Goal: Register for event/course

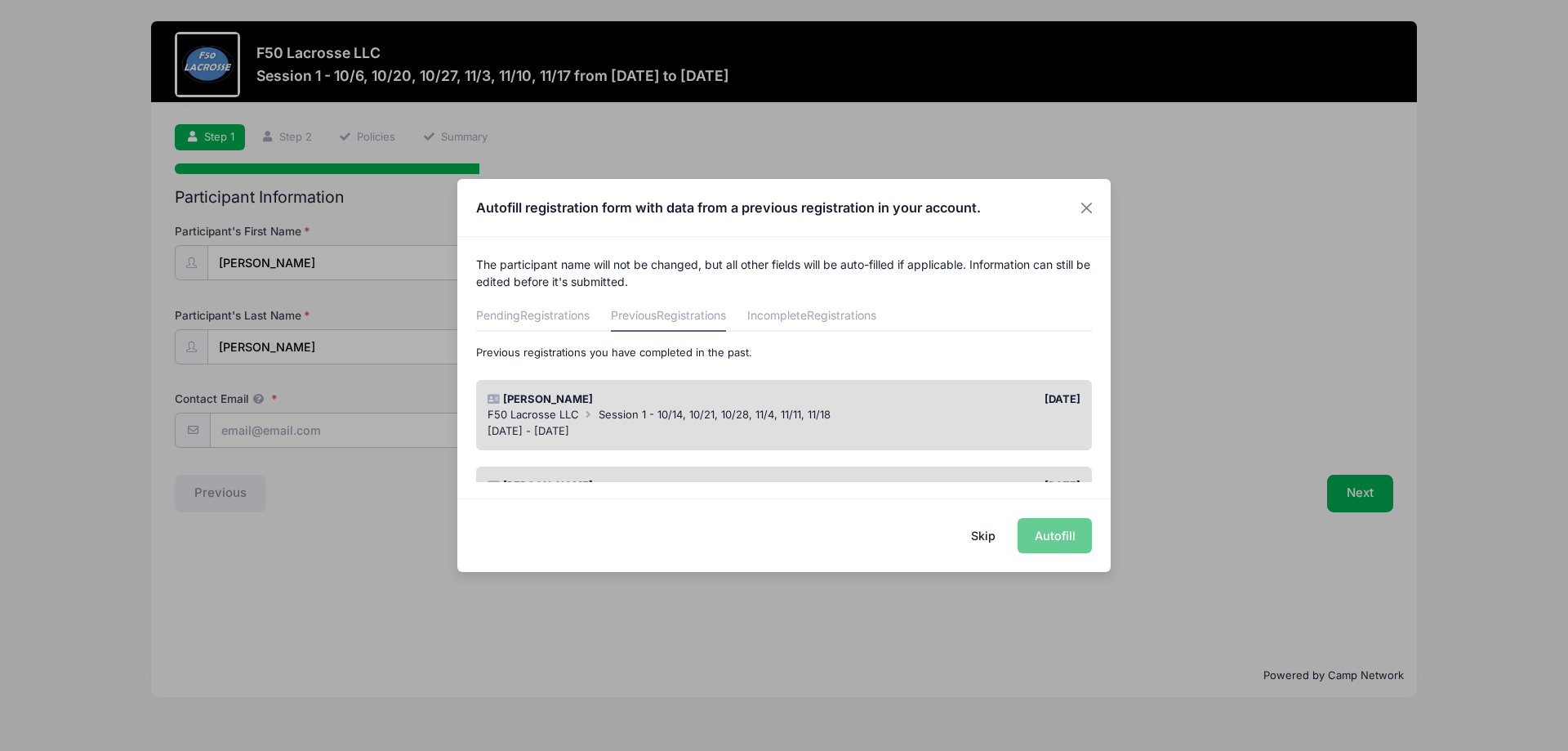
click at [557, 400] on div "[PERSON_NAME]" at bounding box center [631, 399] width 304 height 16
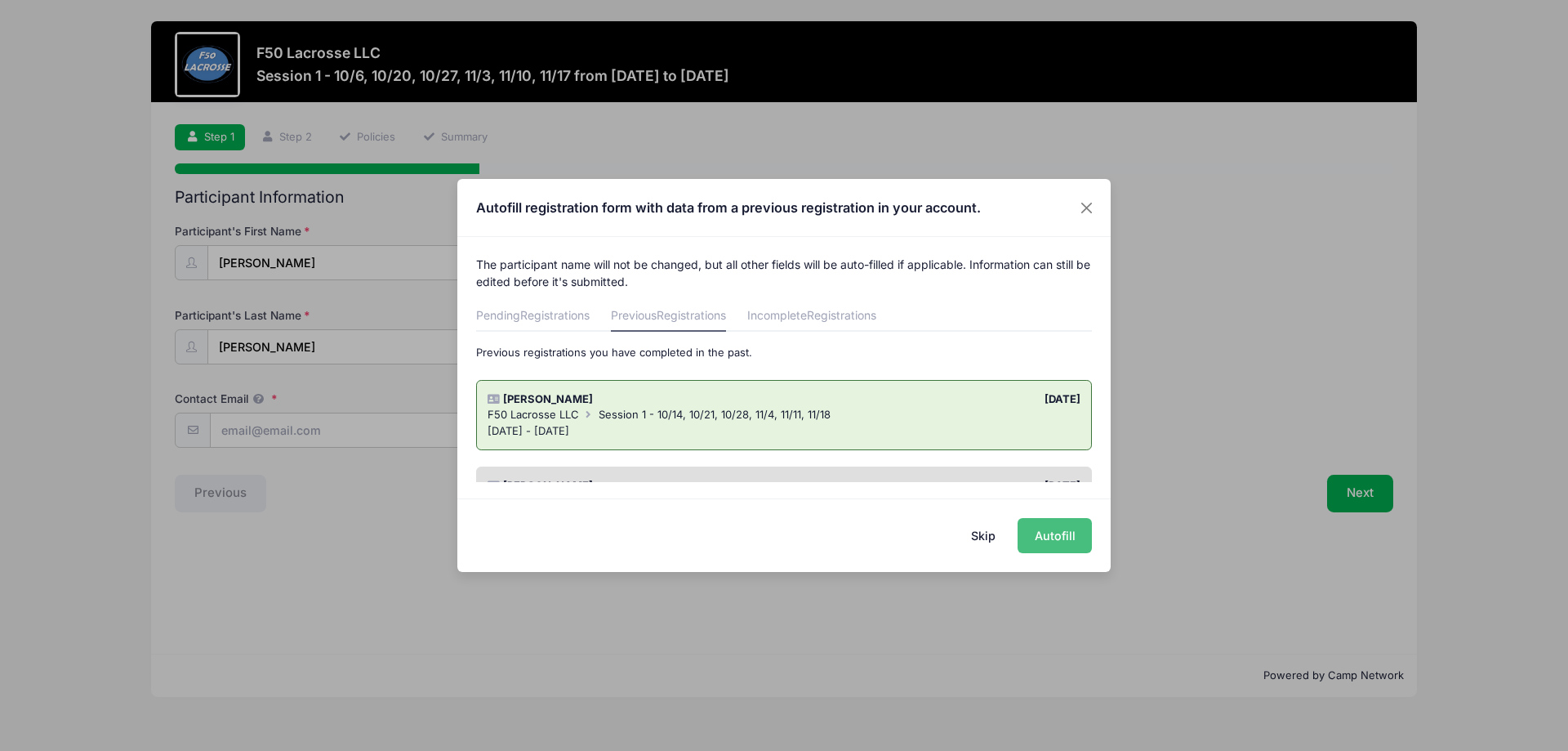
click at [1074, 534] on button "Autofill" at bounding box center [1055, 535] width 74 height 35
type input "[EMAIL_ADDRESS][DOMAIN_NAME]"
checkbox input "true"
type input "[DATE]"
type input "[STREET_ADDRESS]"
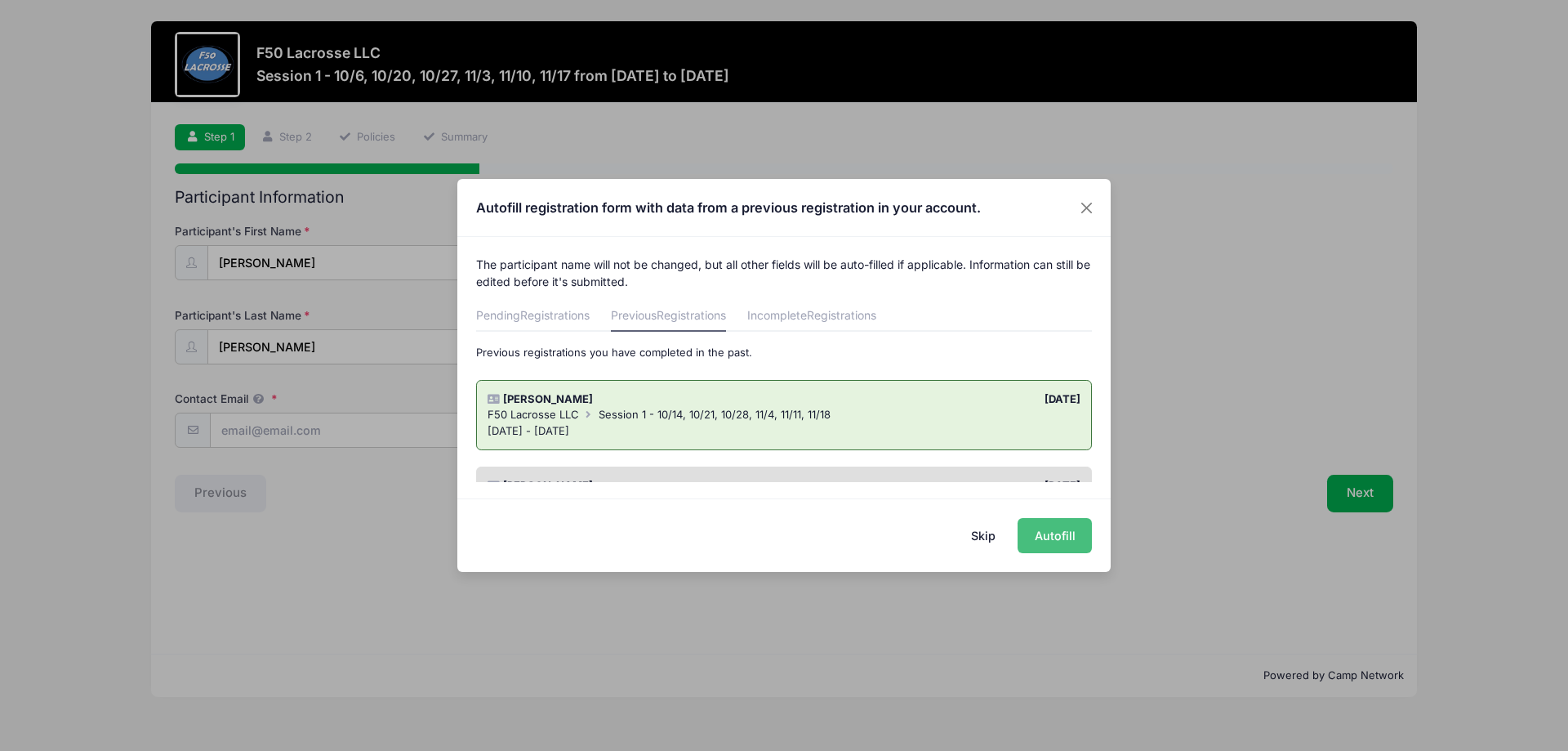
type input "[PERSON_NAME]"
select select "NY"
type input "14564"
type input "[PERSON_NAME]"
type input "5857486570"
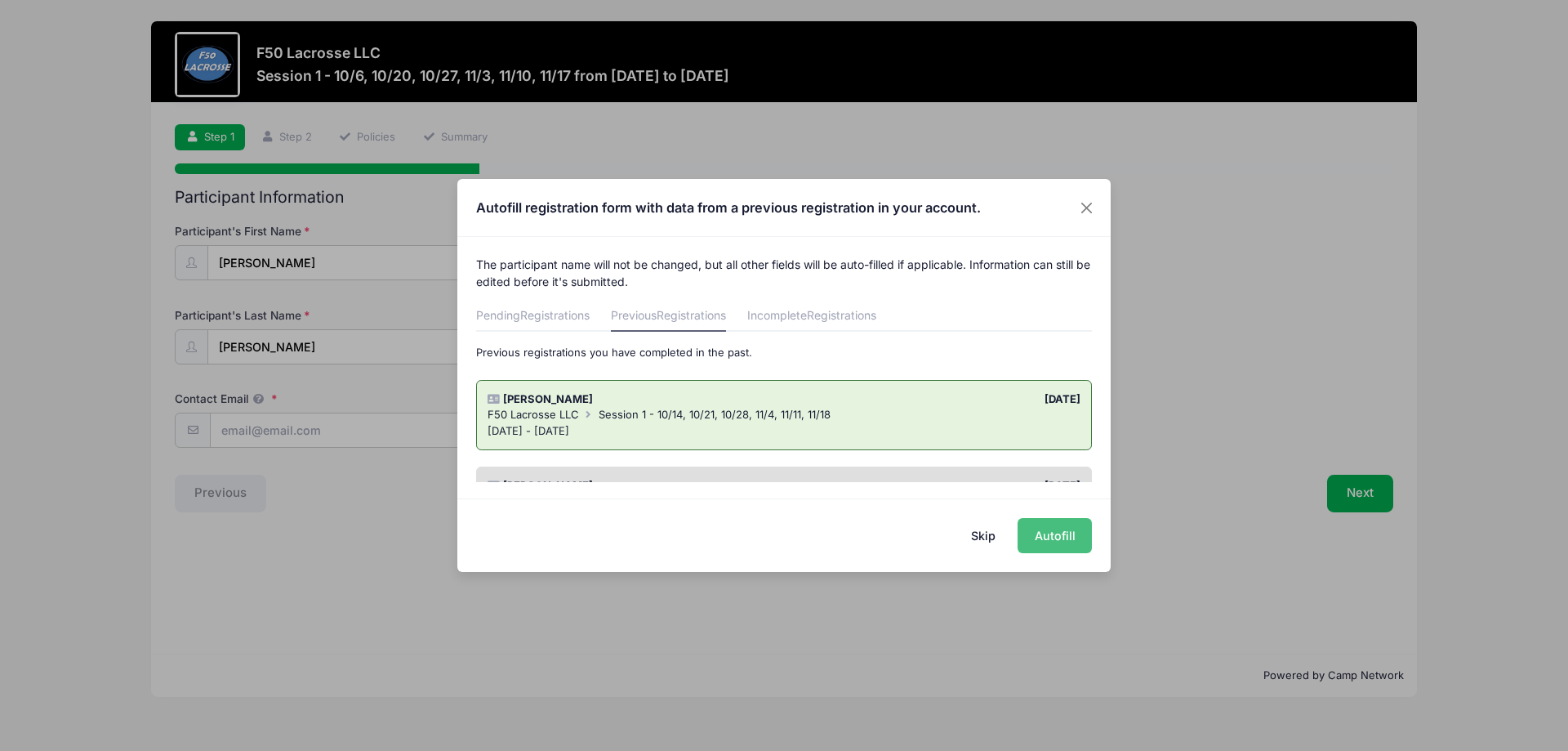
type input "[EMAIL_ADDRESS][DOMAIN_NAME]"
type input "Gain confidence to combat fear of getting hit by the ball"
type input "Aces Elite"
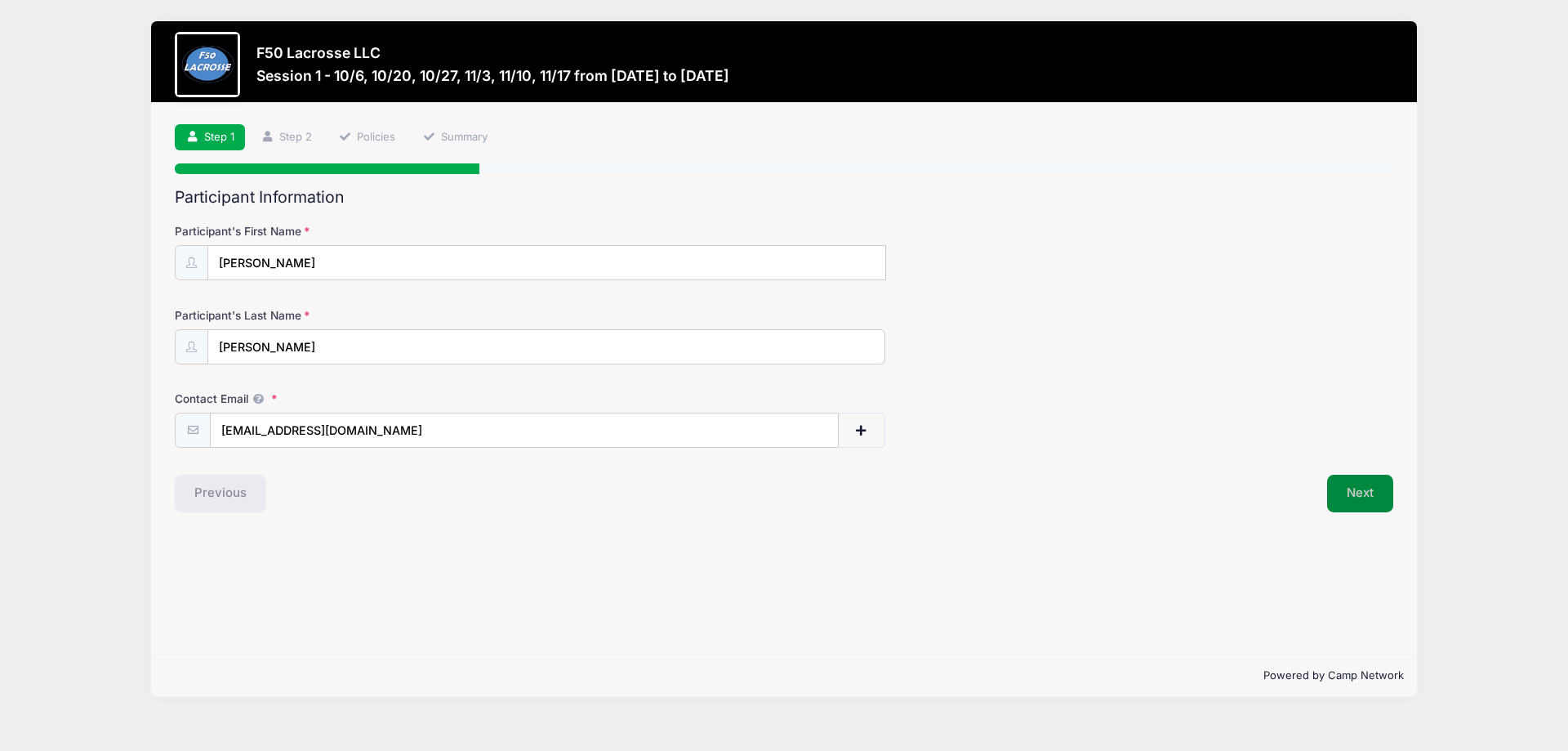
click at [1358, 496] on button "Next" at bounding box center [1360, 494] width 66 height 38
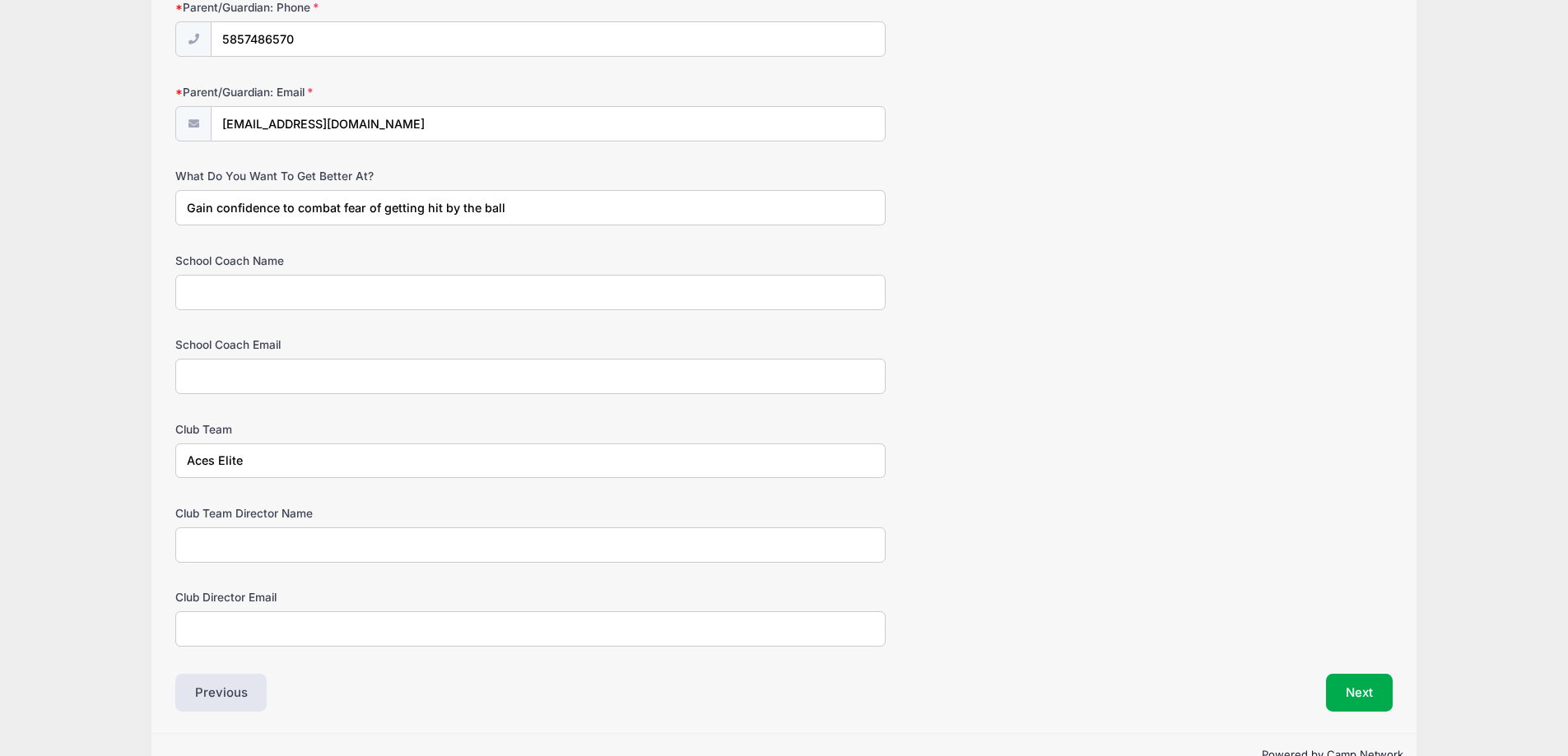
scroll to position [864, 0]
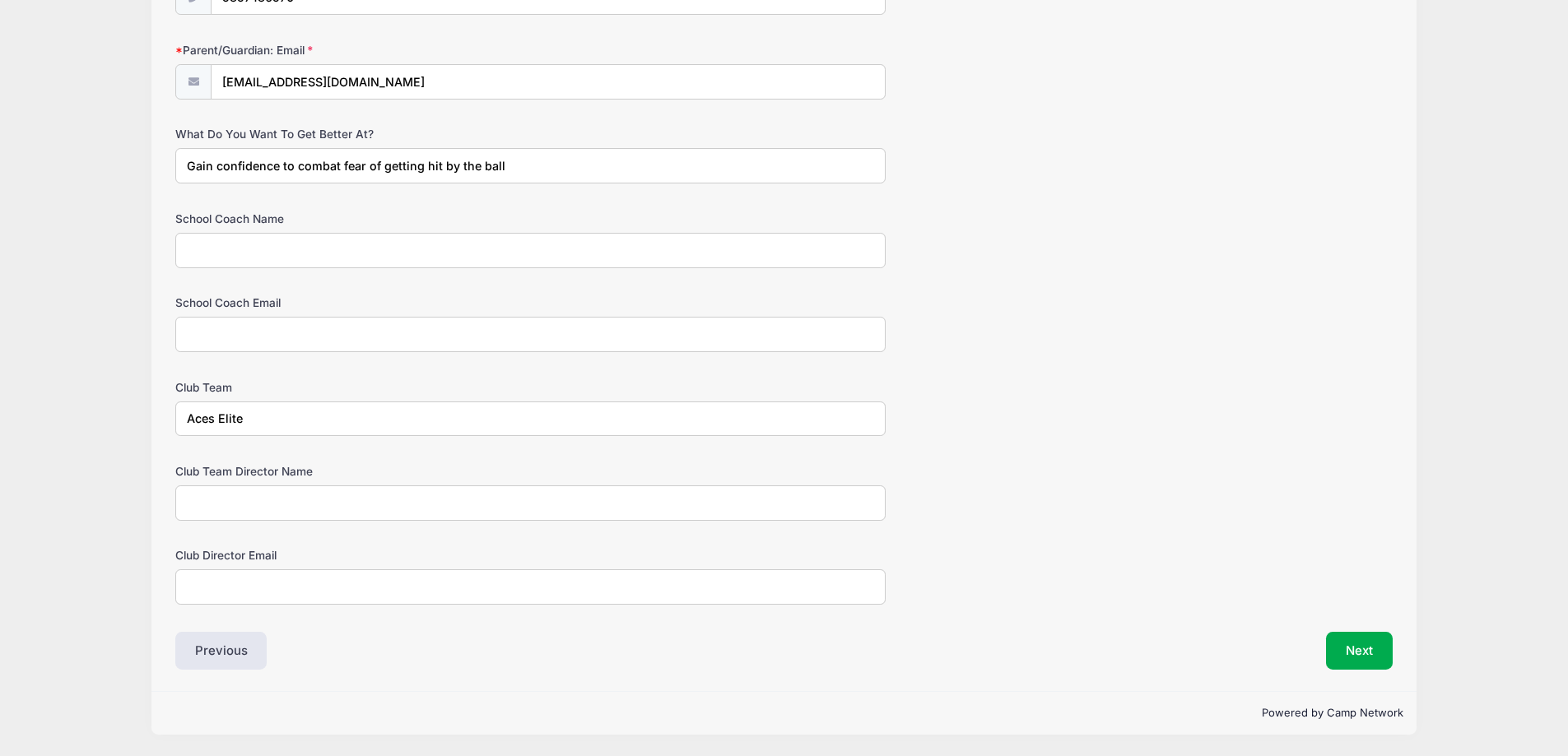
click at [219, 239] on input "School Coach Name" at bounding box center [531, 249] width 710 height 35
type input "[PERSON_NAME]"
drag, startPoint x: 267, startPoint y: 425, endPoint x: 118, endPoint y: 411, distance: 149.7
type input "N/A"
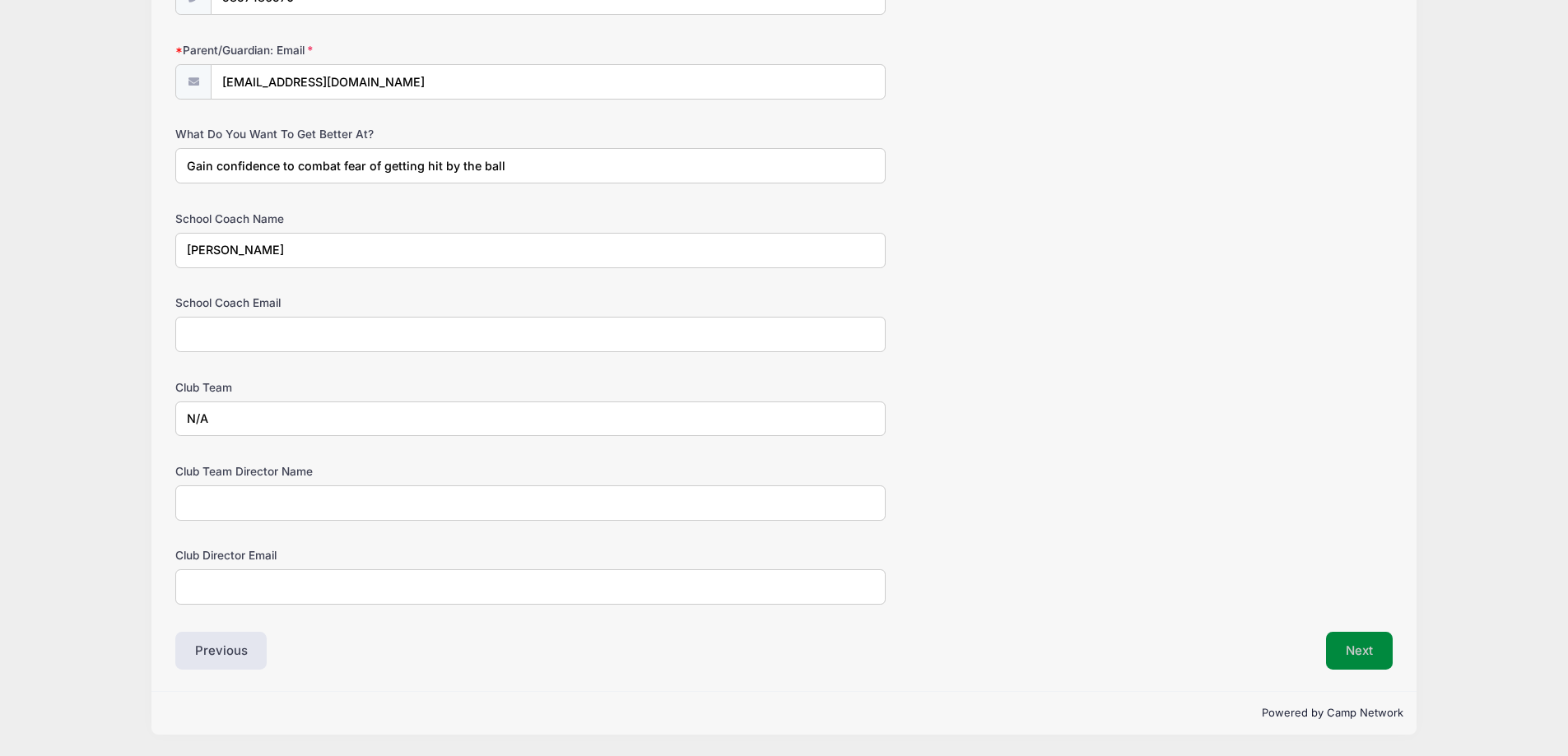
click at [1361, 641] on button "Next" at bounding box center [1359, 651] width 66 height 38
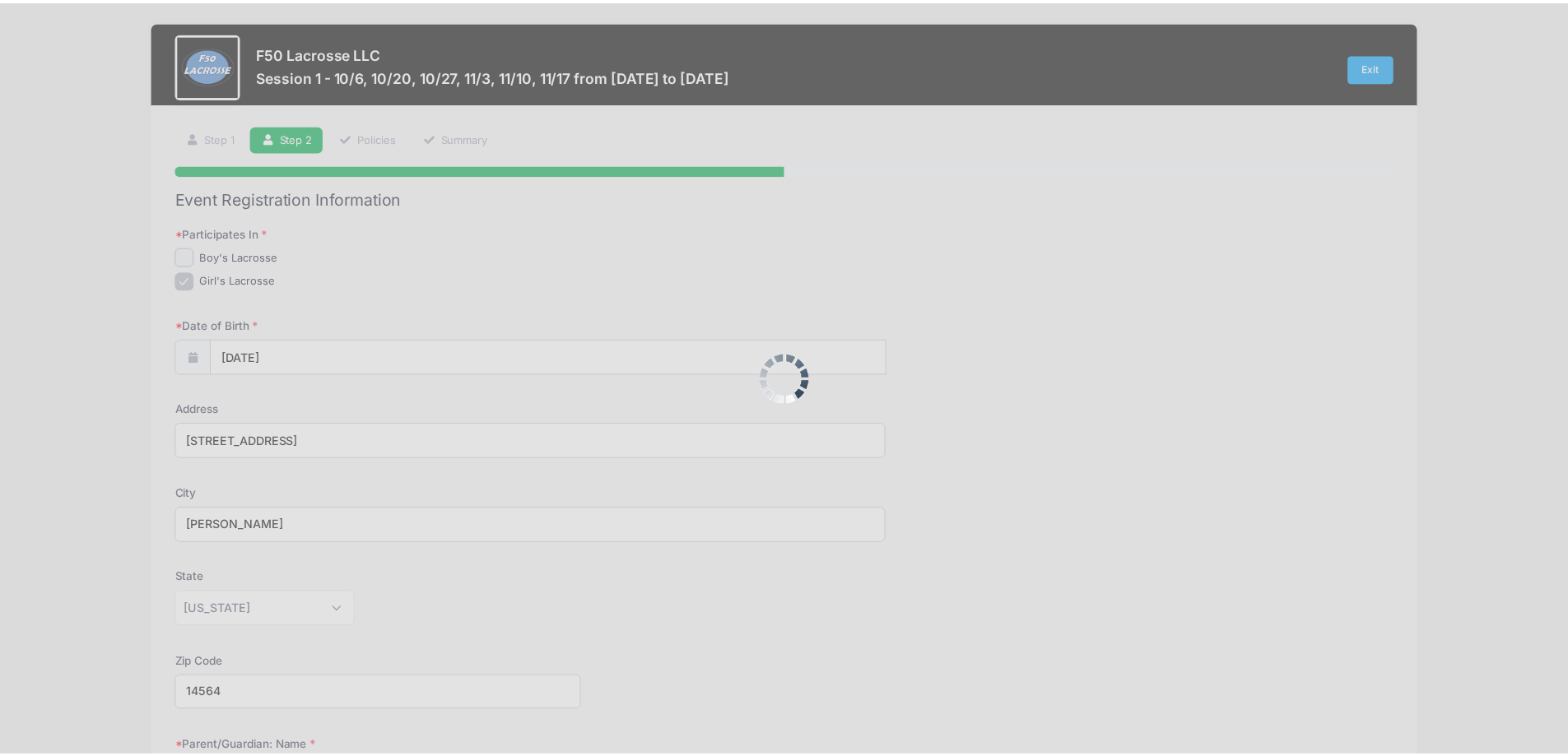
scroll to position [0, 0]
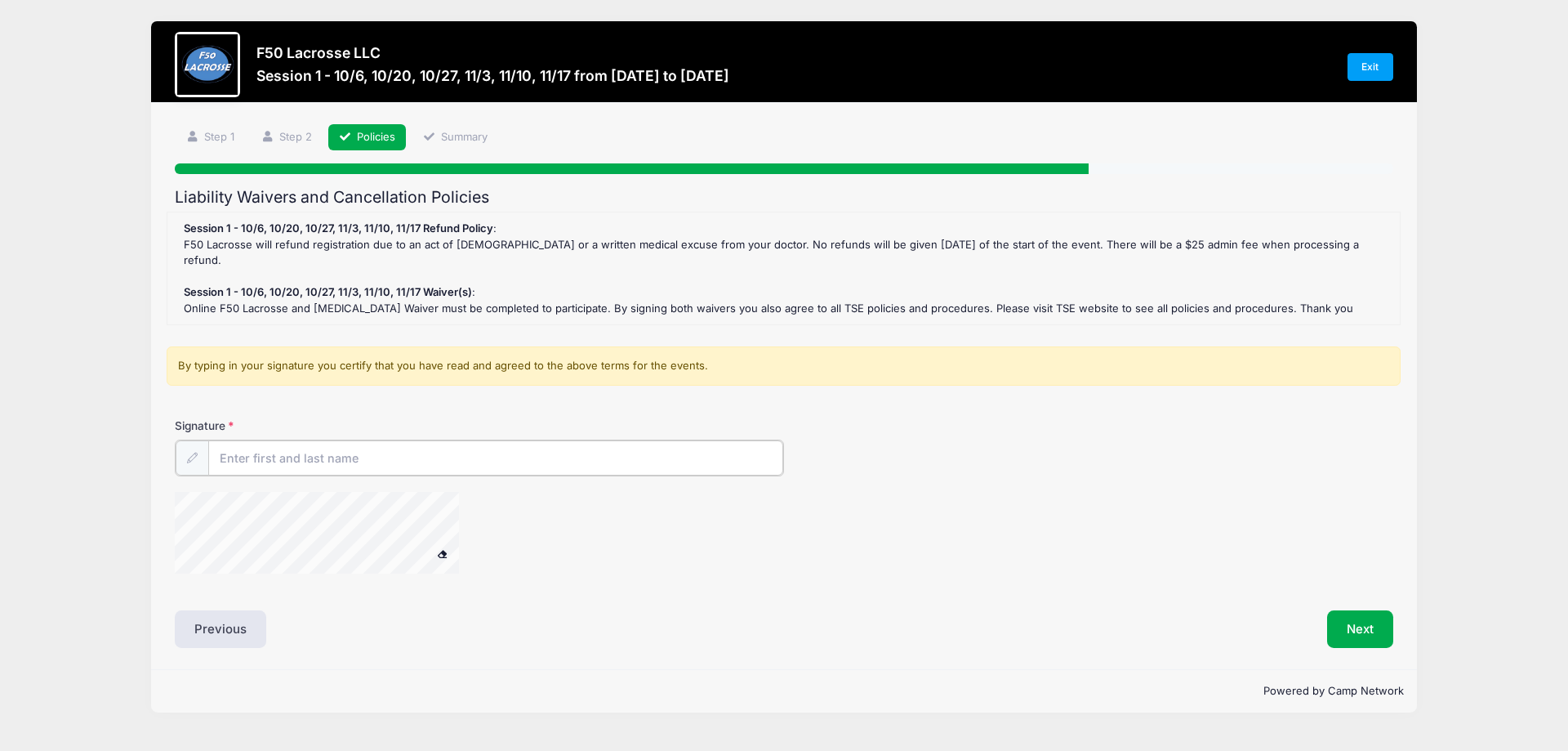
click at [287, 440] on input "Signature" at bounding box center [495, 457] width 575 height 35
type input "[PERSON_NAME]"
click at [1384, 612] on button "Next" at bounding box center [1360, 628] width 66 height 38
click at [1346, 624] on button "Next" at bounding box center [1360, 628] width 66 height 38
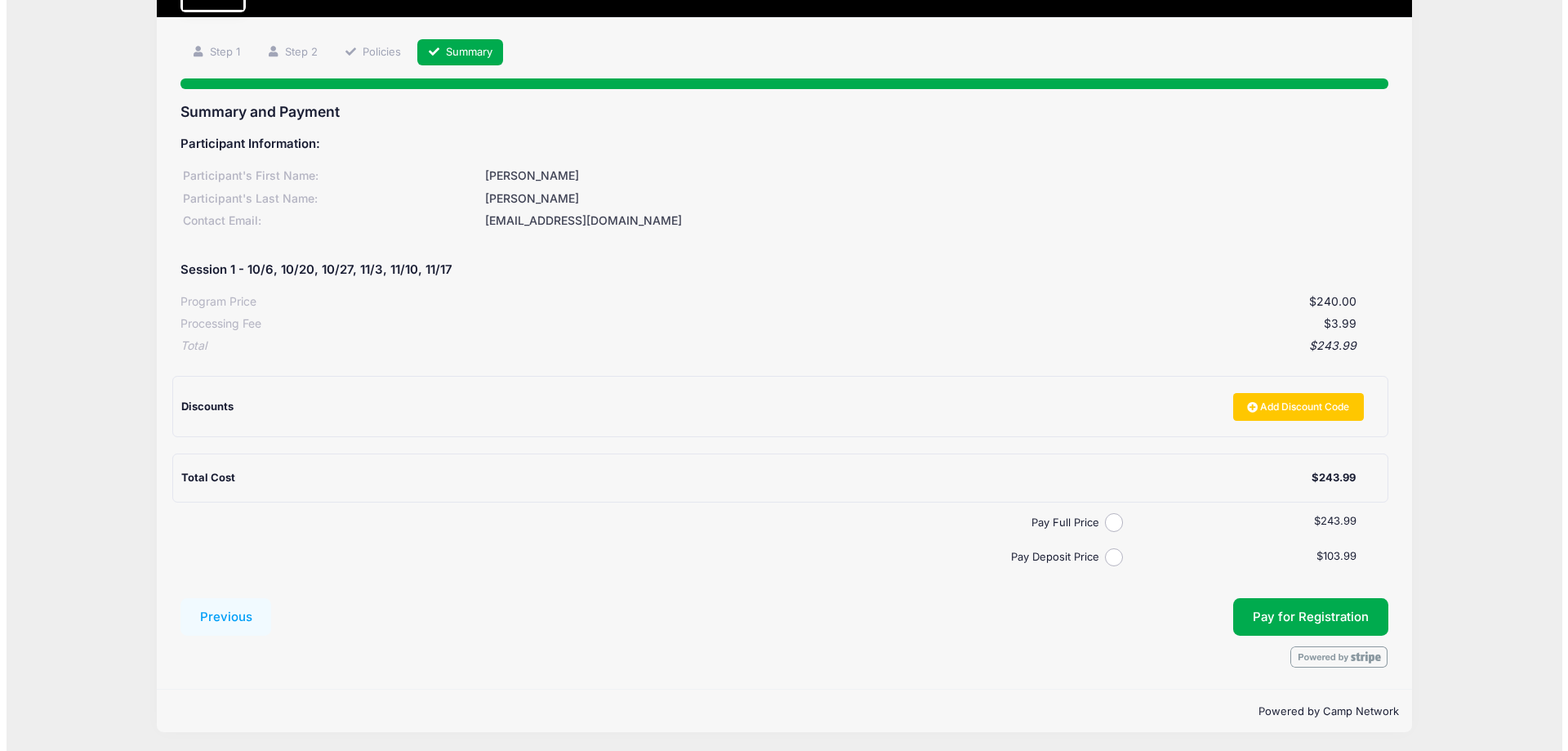
scroll to position [88, 0]
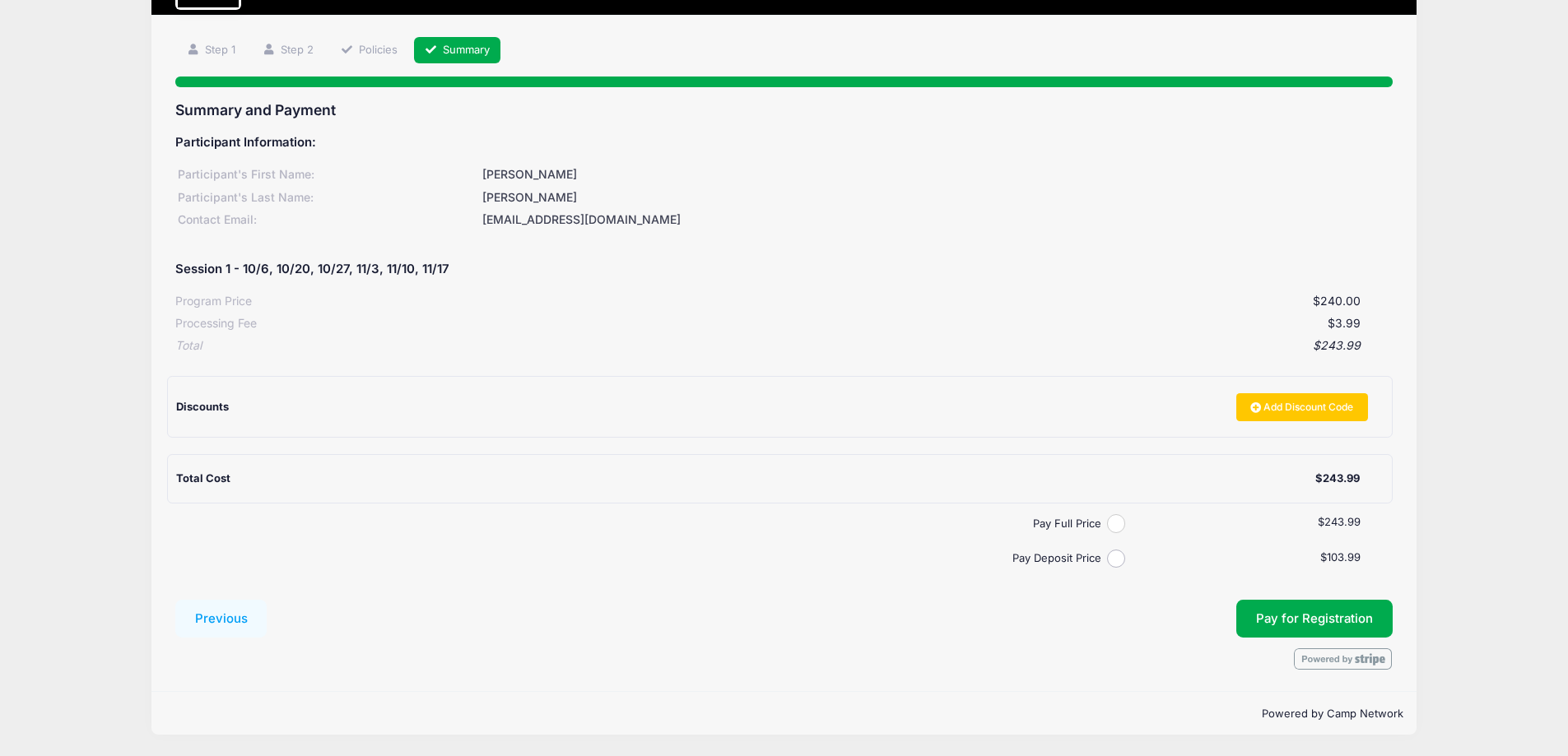
click at [1112, 518] on input "Pay Full Price" at bounding box center [1116, 524] width 19 height 19
radio input "true"
click at [1311, 620] on button "Pay for Registration" at bounding box center [1315, 618] width 157 height 38
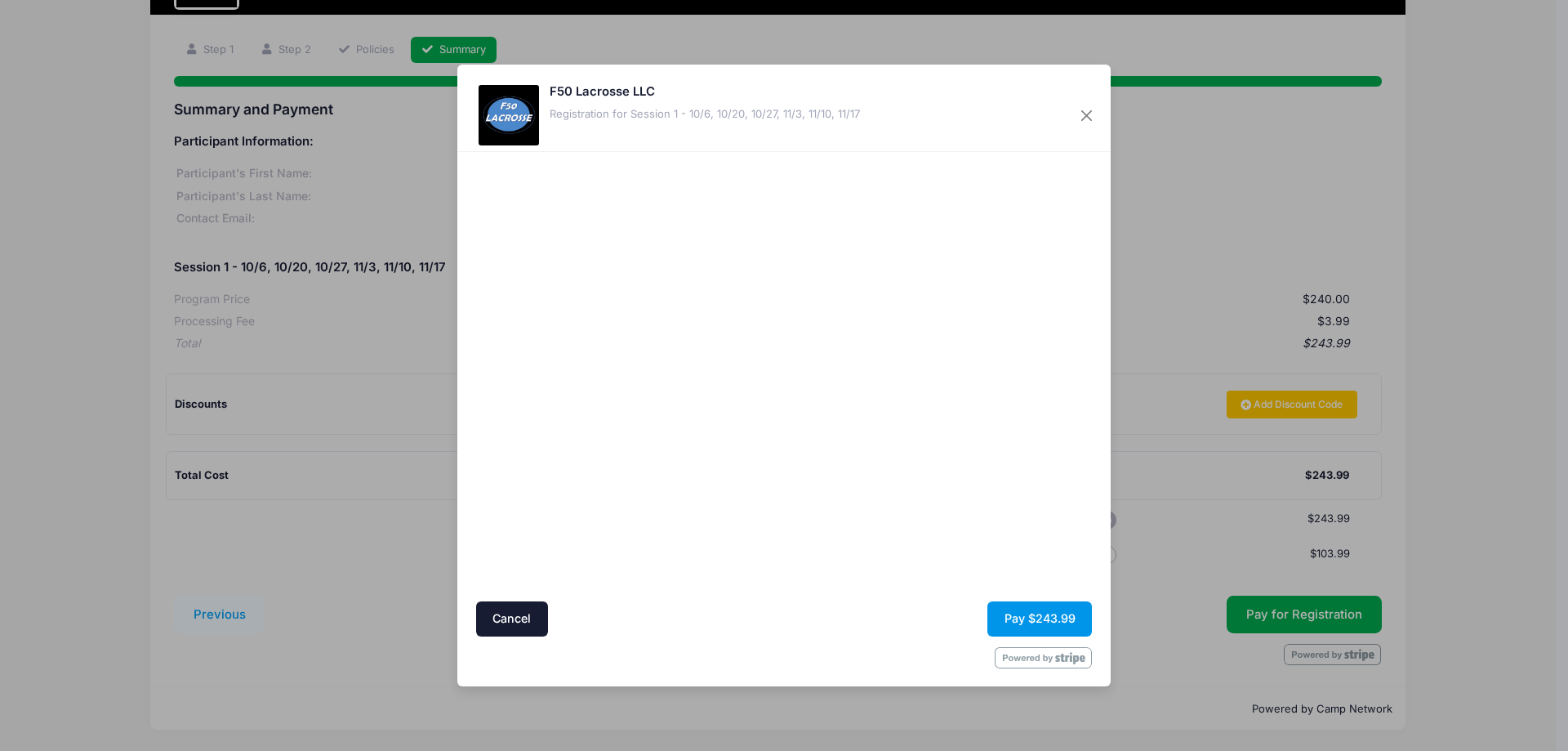
click at [1026, 616] on button "Pay $243.99" at bounding box center [1040, 618] width 105 height 35
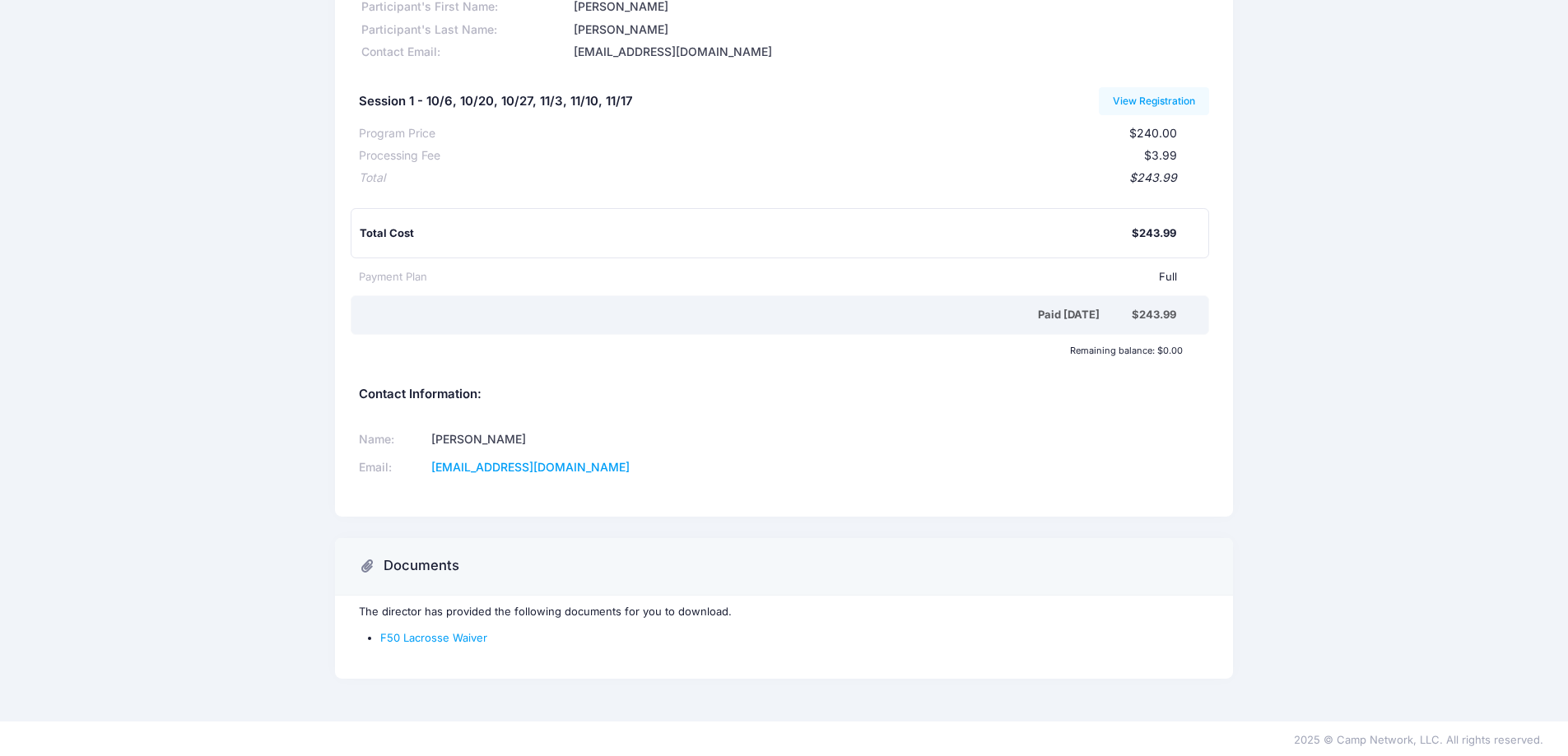
scroll to position [126, 0]
click at [434, 639] on link "F50 Lacrosse Waiver" at bounding box center [434, 636] width 107 height 13
